Goal: Information Seeking & Learning: Check status

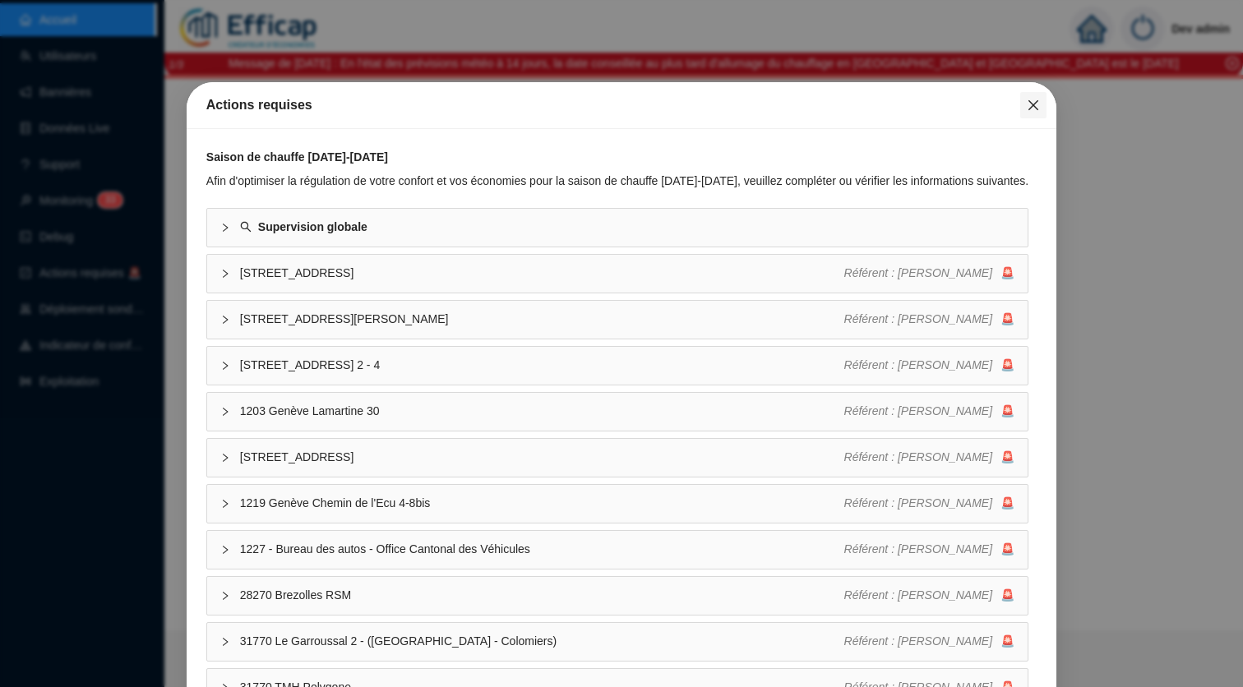
click at [1025, 110] on span "Fermer" at bounding box center [1033, 105] width 26 height 13
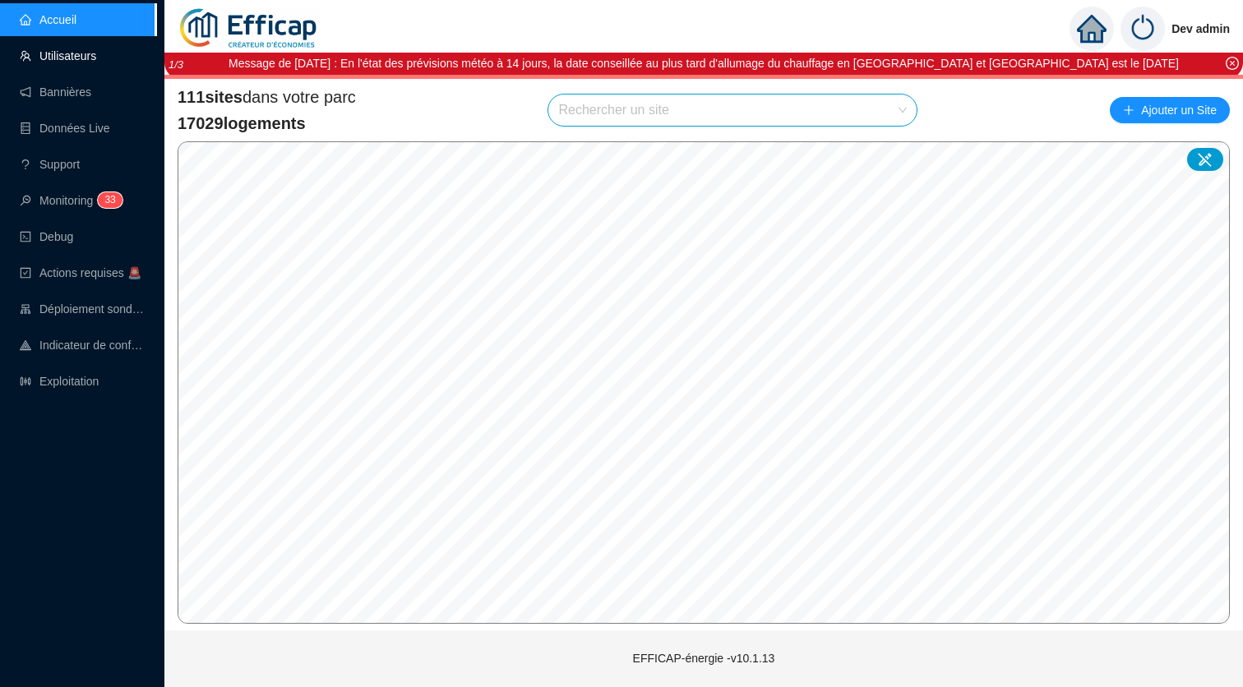
click at [96, 49] on link "Utilisateurs" at bounding box center [58, 55] width 76 height 13
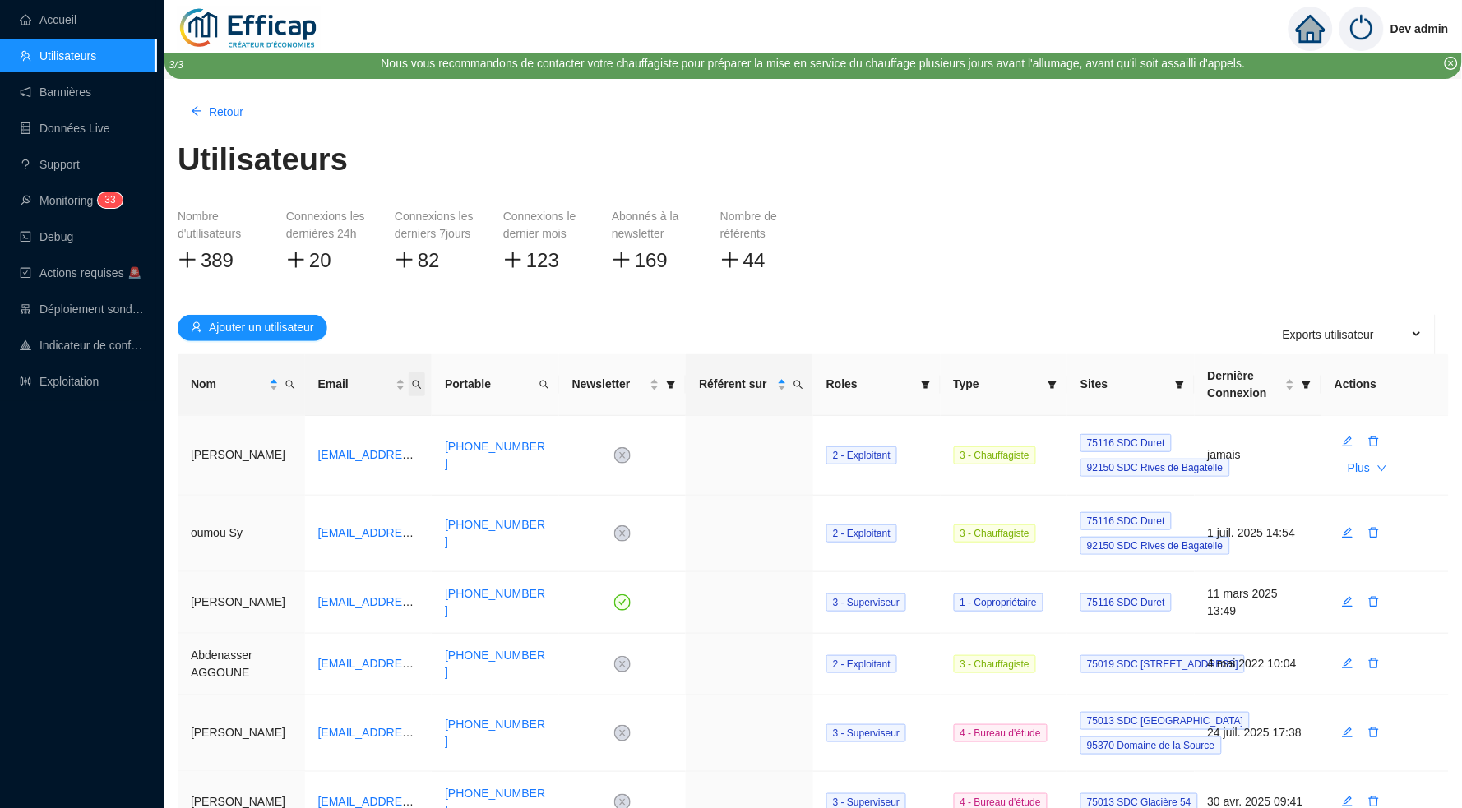
click at [421, 382] on icon "search" at bounding box center [417, 385] width 10 height 10
type input "paul"
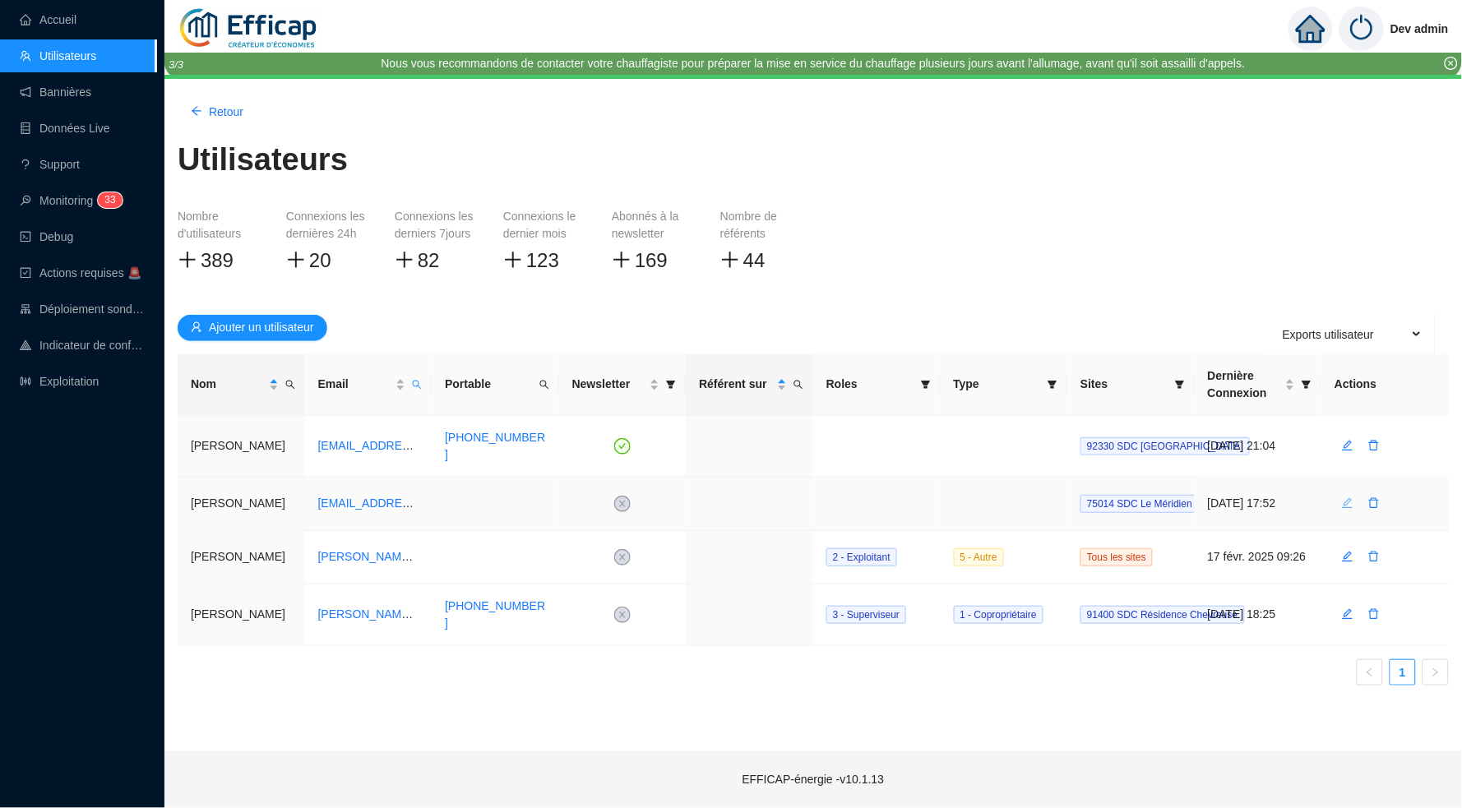
click at [1242, 497] on icon "edit" at bounding box center [1348, 503] width 12 height 12
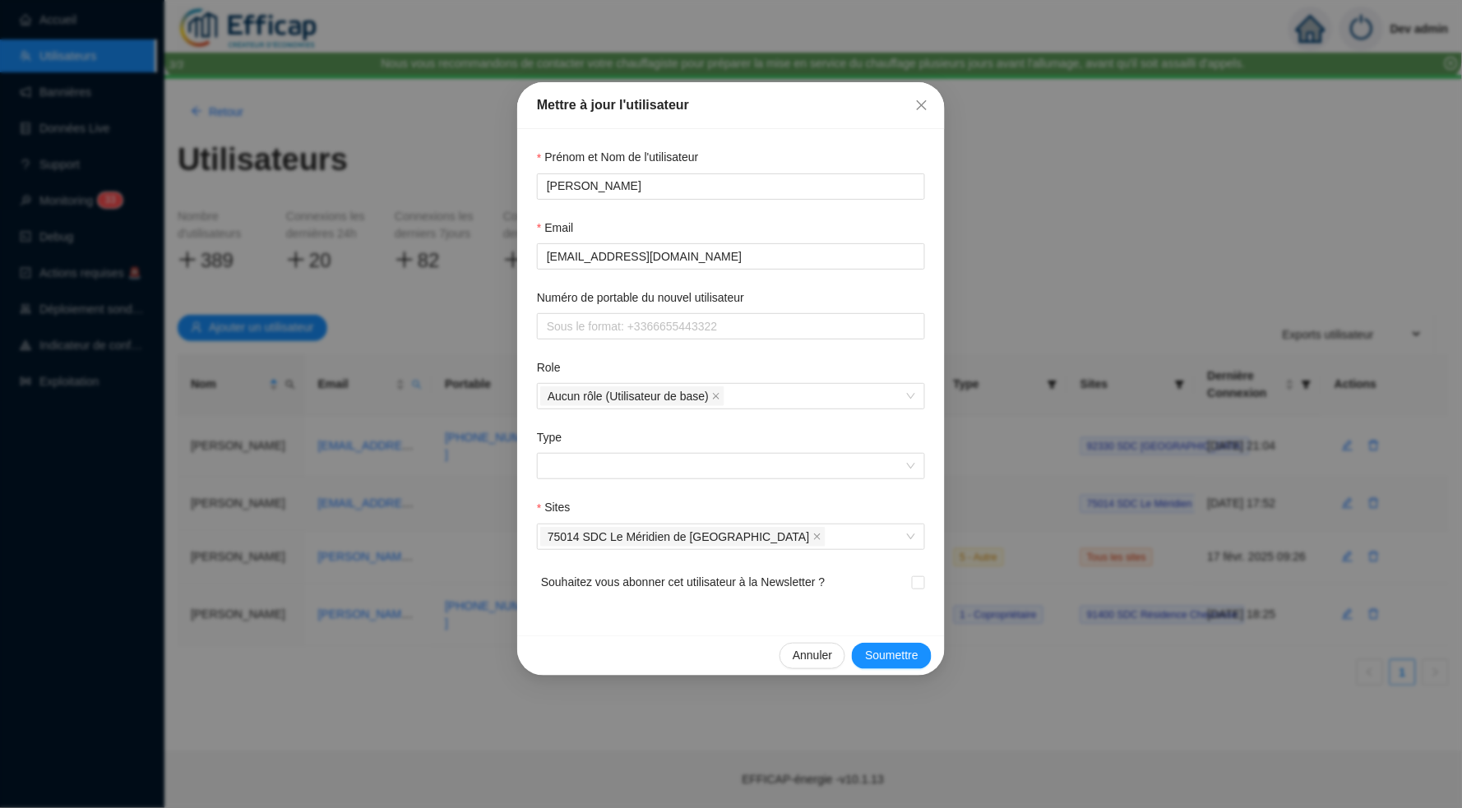
click at [1077, 279] on div "Mettre à jour l'utilisateur Prénom et Nom de l'utilisateur Paul Verborg Email p…" at bounding box center [731, 404] width 1462 height 808
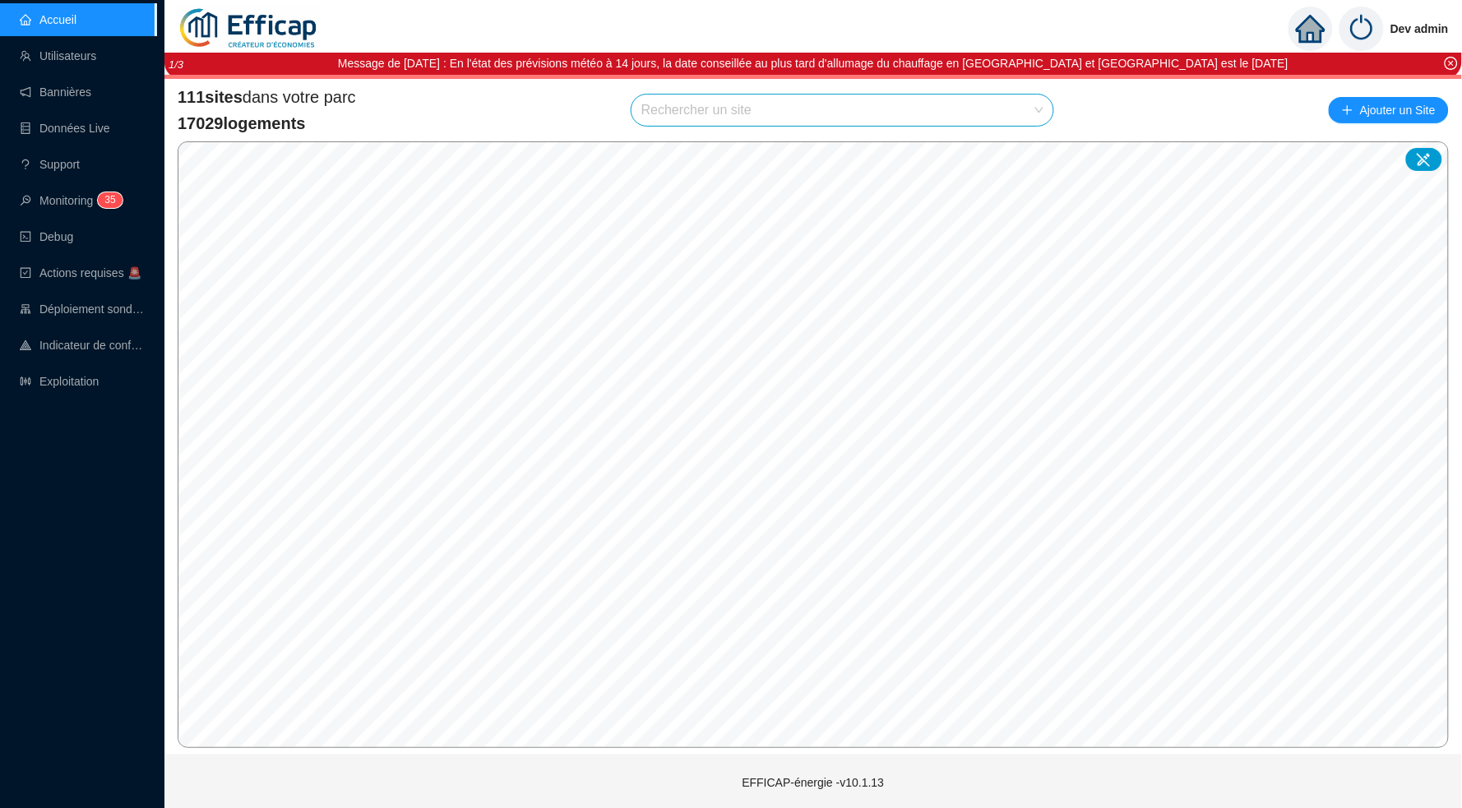
click at [889, 98] on input "search" at bounding box center [834, 110] width 387 height 31
type input "[PERSON_NAME]"
click at [1028, 155] on div at bounding box center [1022, 148] width 38 height 25
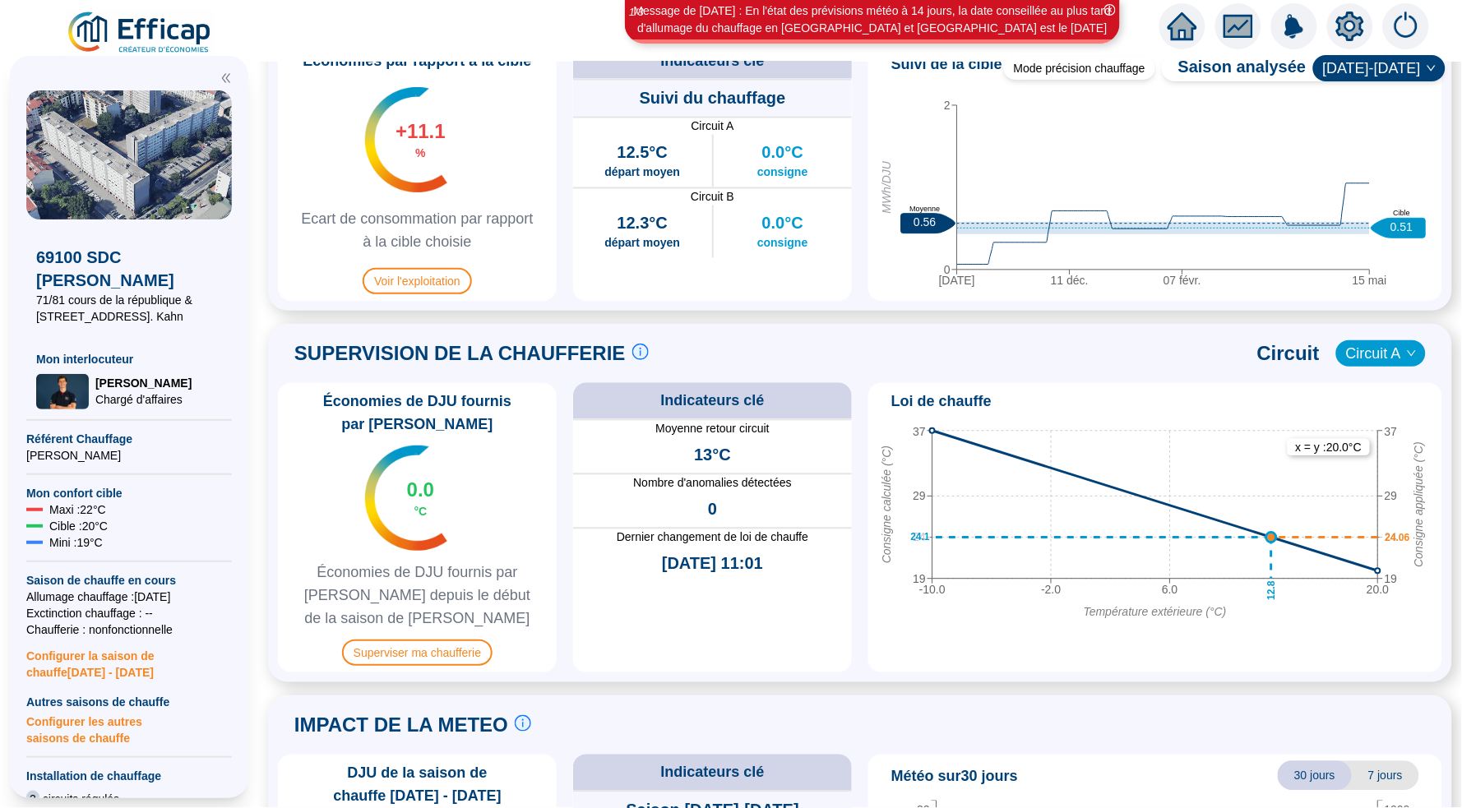
scroll to position [871, 0]
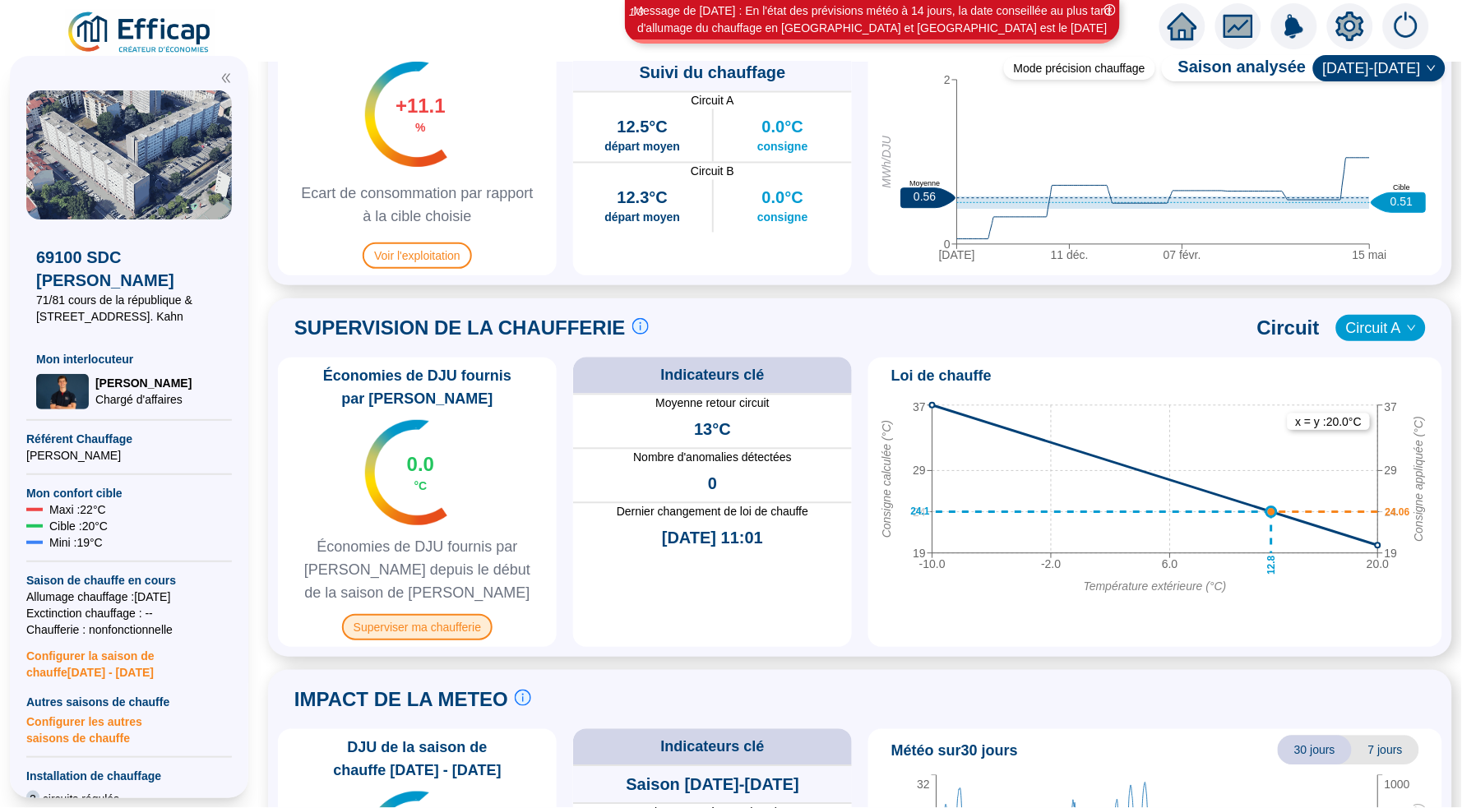
click at [418, 626] on span "Superviser ma chaufferie" at bounding box center [417, 627] width 150 height 26
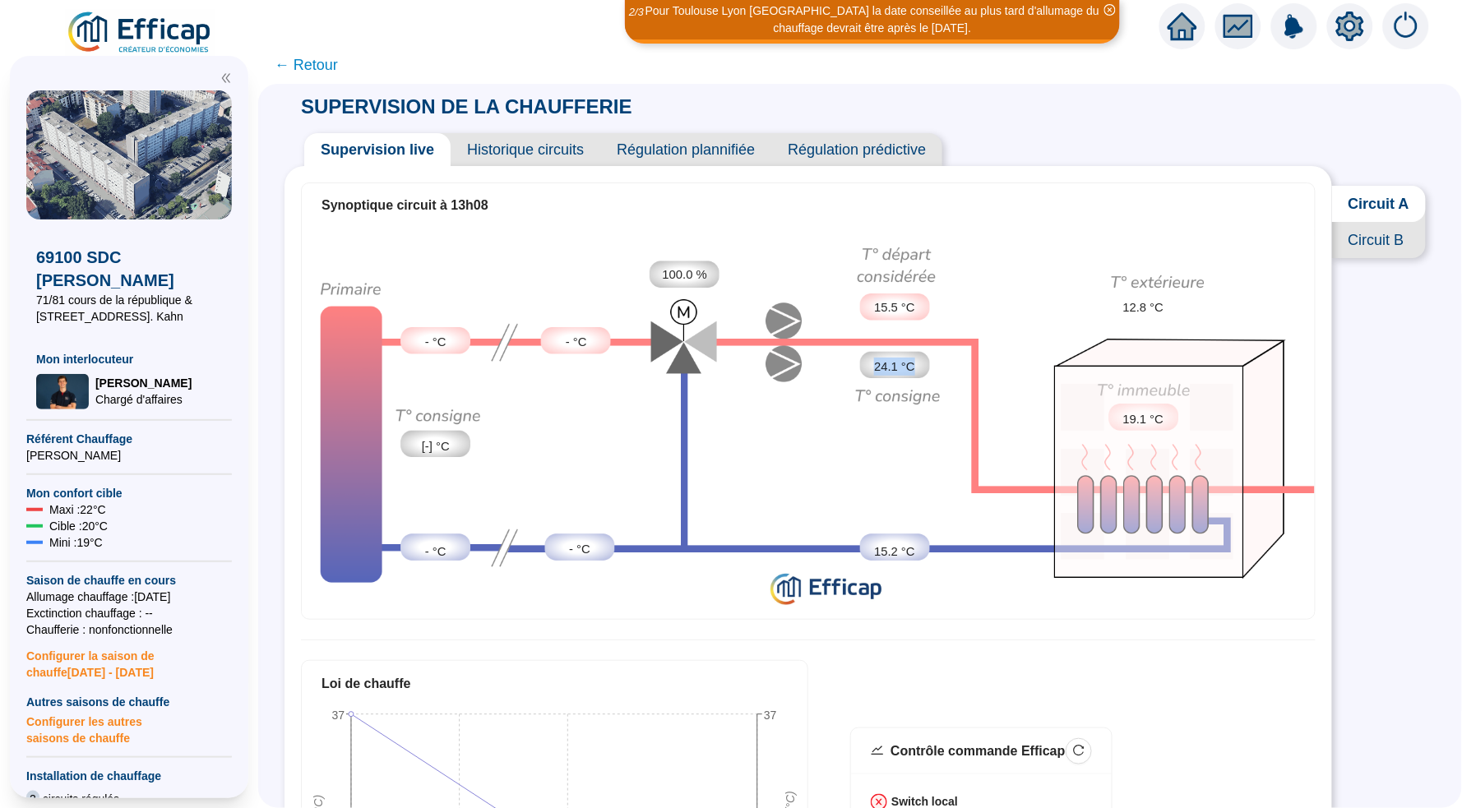
drag, startPoint x: 874, startPoint y: 366, endPoint x: 922, endPoint y: 366, distance: 48.5
click at [922, 366] on div "24.1 °C" at bounding box center [895, 366] width 70 height 27
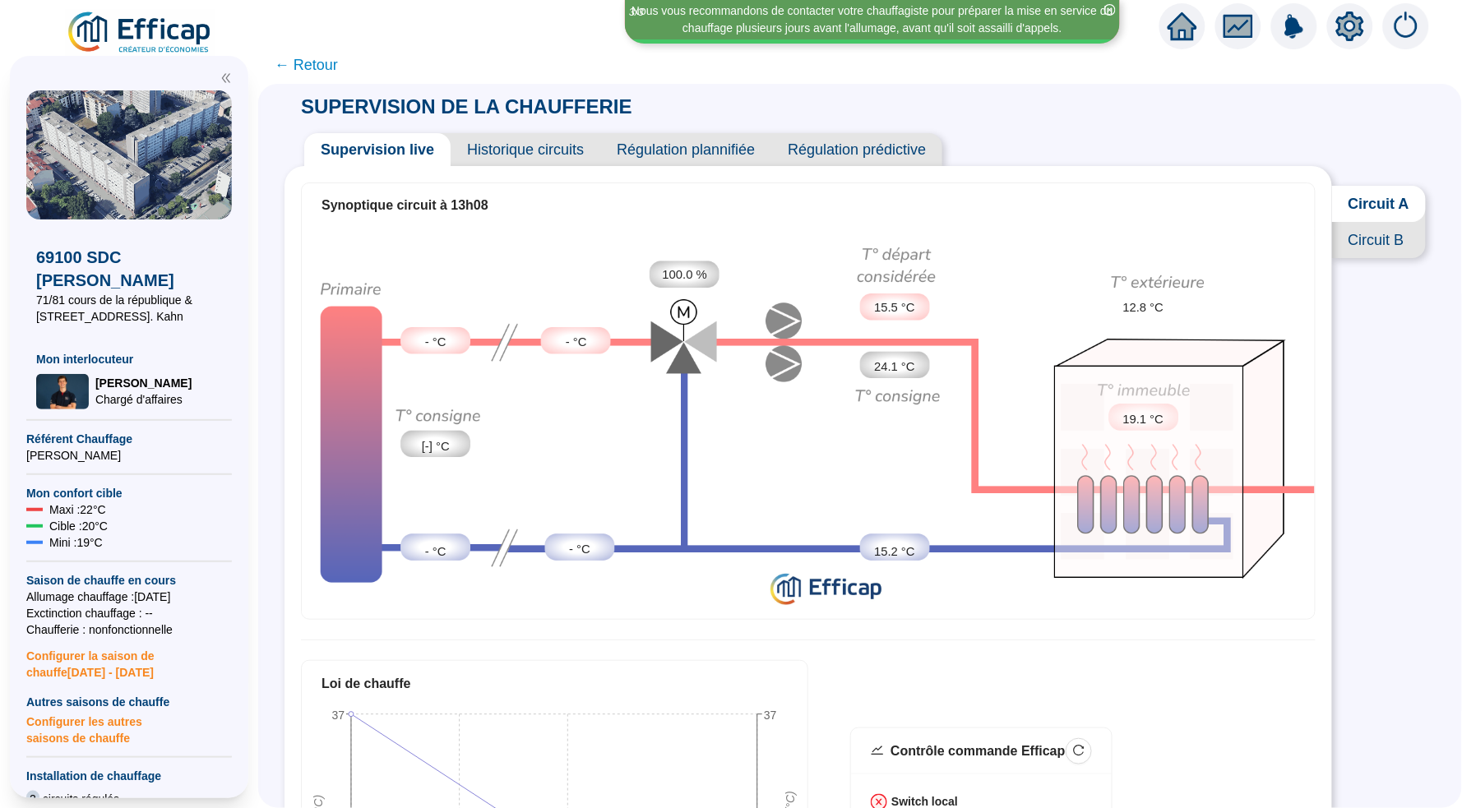
click at [1374, 236] on span "Circuit B" at bounding box center [1379, 240] width 94 height 36
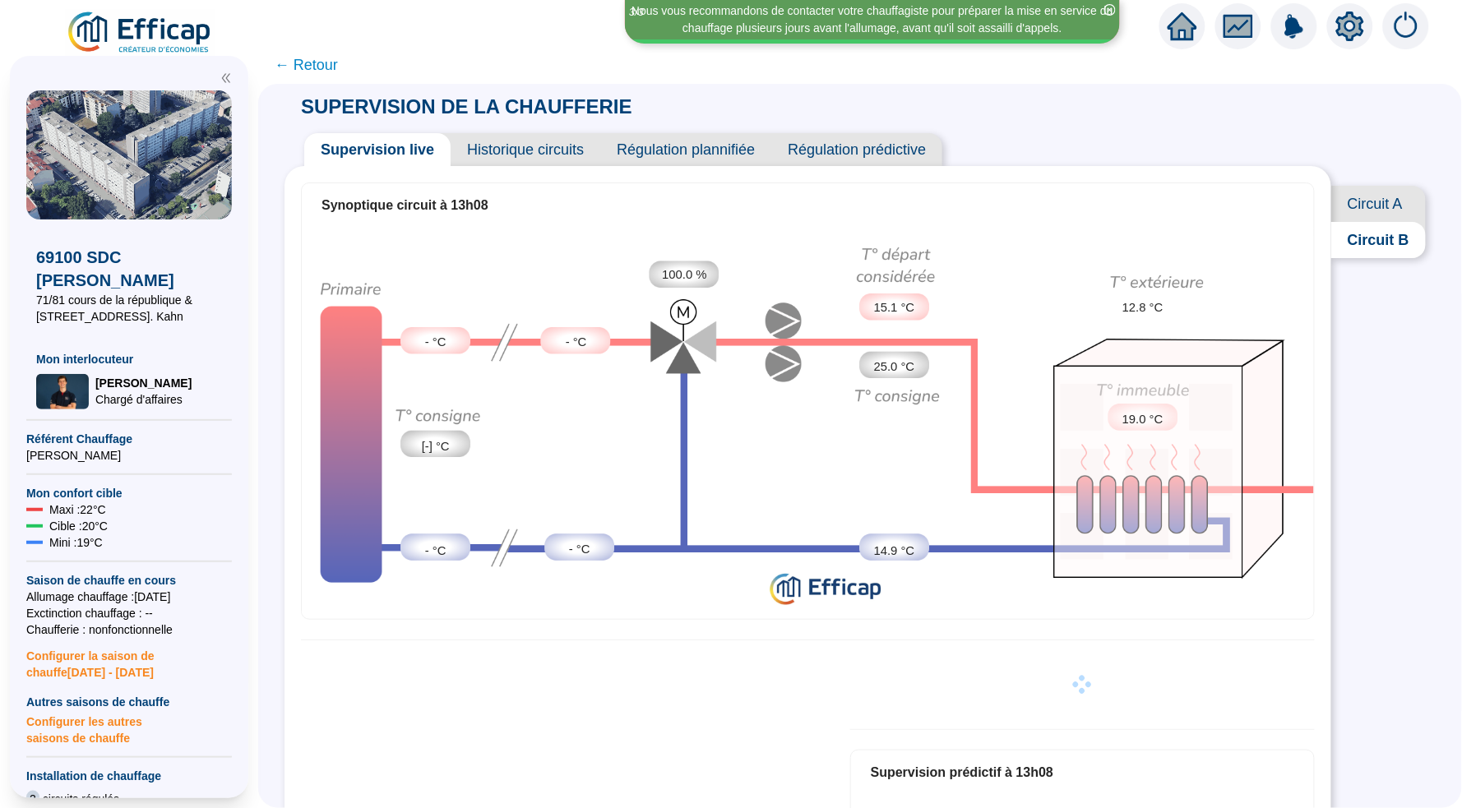
click at [1379, 204] on span "Circuit A" at bounding box center [1378, 204] width 95 height 36
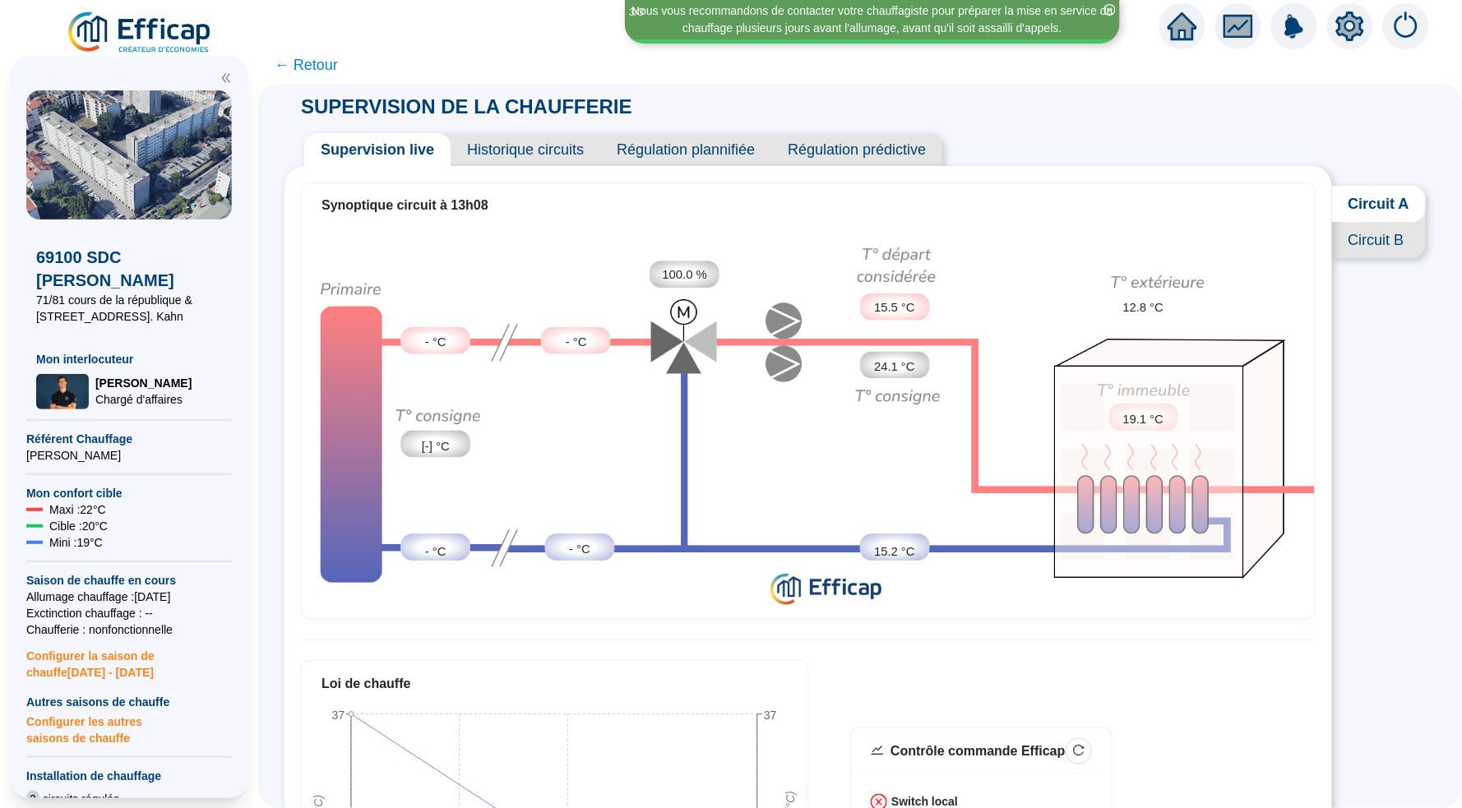
click at [513, 146] on span "Historique circuits" at bounding box center [525, 149] width 150 height 33
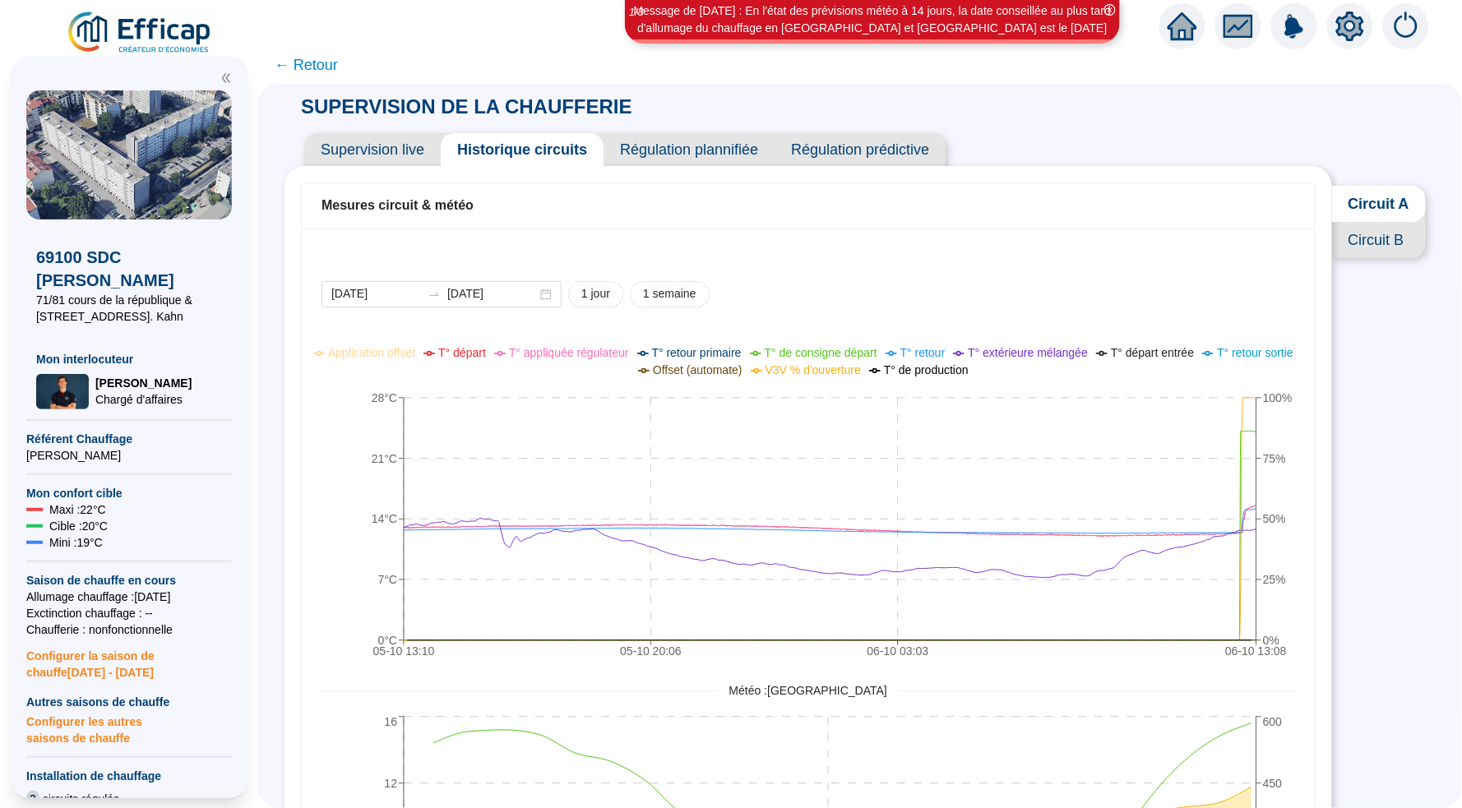
click at [1328, 467] on div "Mesures circuit & météo [DATE] [DATE] 1 jour 1 semaine 05-10 13:[PHONE_NUMBER]:…" at bounding box center [807, 802] width 1047 height 1273
